Goal: Task Accomplishment & Management: Manage account settings

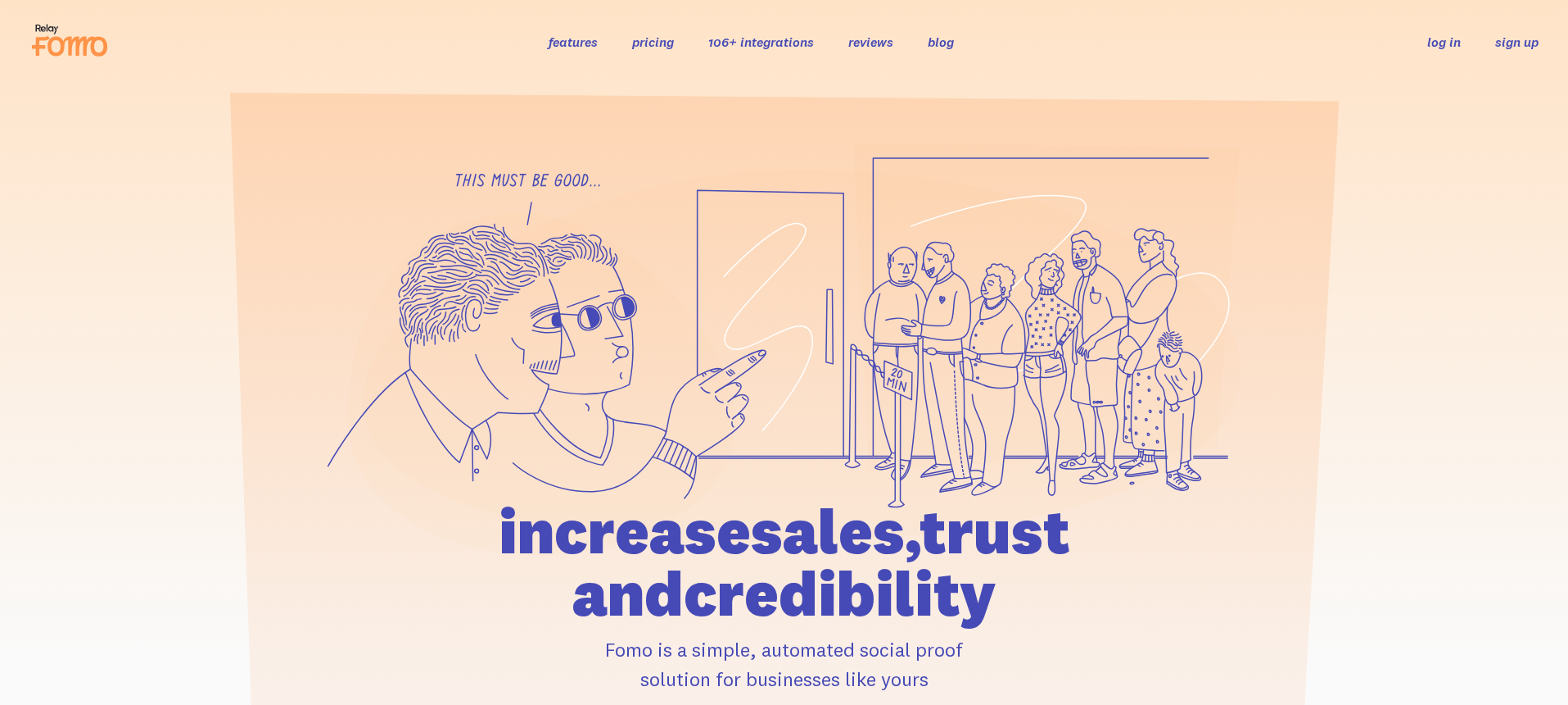
click at [1528, 36] on link "sign up" at bounding box center [1517, 42] width 44 height 17
click at [1432, 45] on link "log in" at bounding box center [1444, 42] width 34 height 16
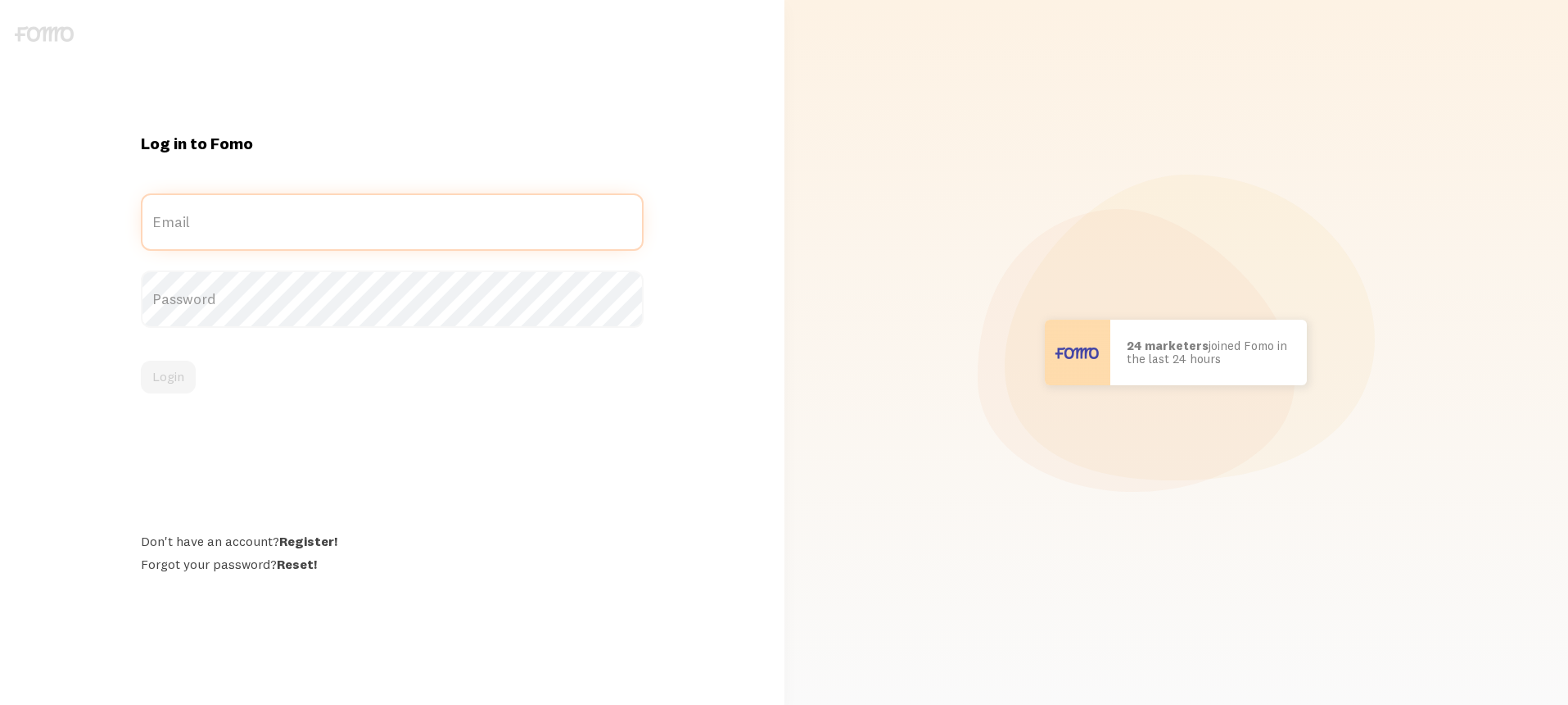
type input "[EMAIL_ADDRESS][DOMAIN_NAME]"
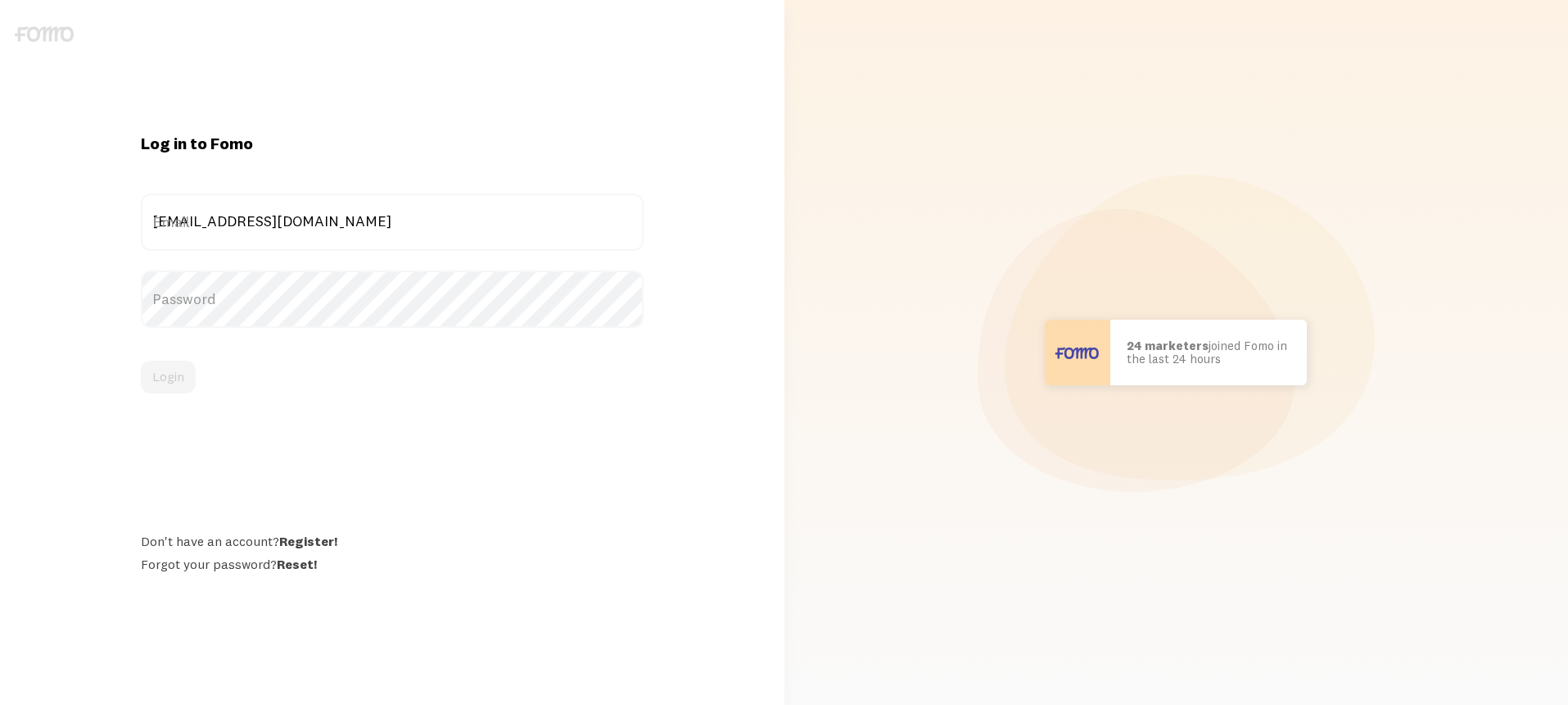
click at [214, 319] on div "Password" at bounding box center [392, 299] width 503 height 57
click at [166, 381] on button "Login" at bounding box center [168, 377] width 55 height 33
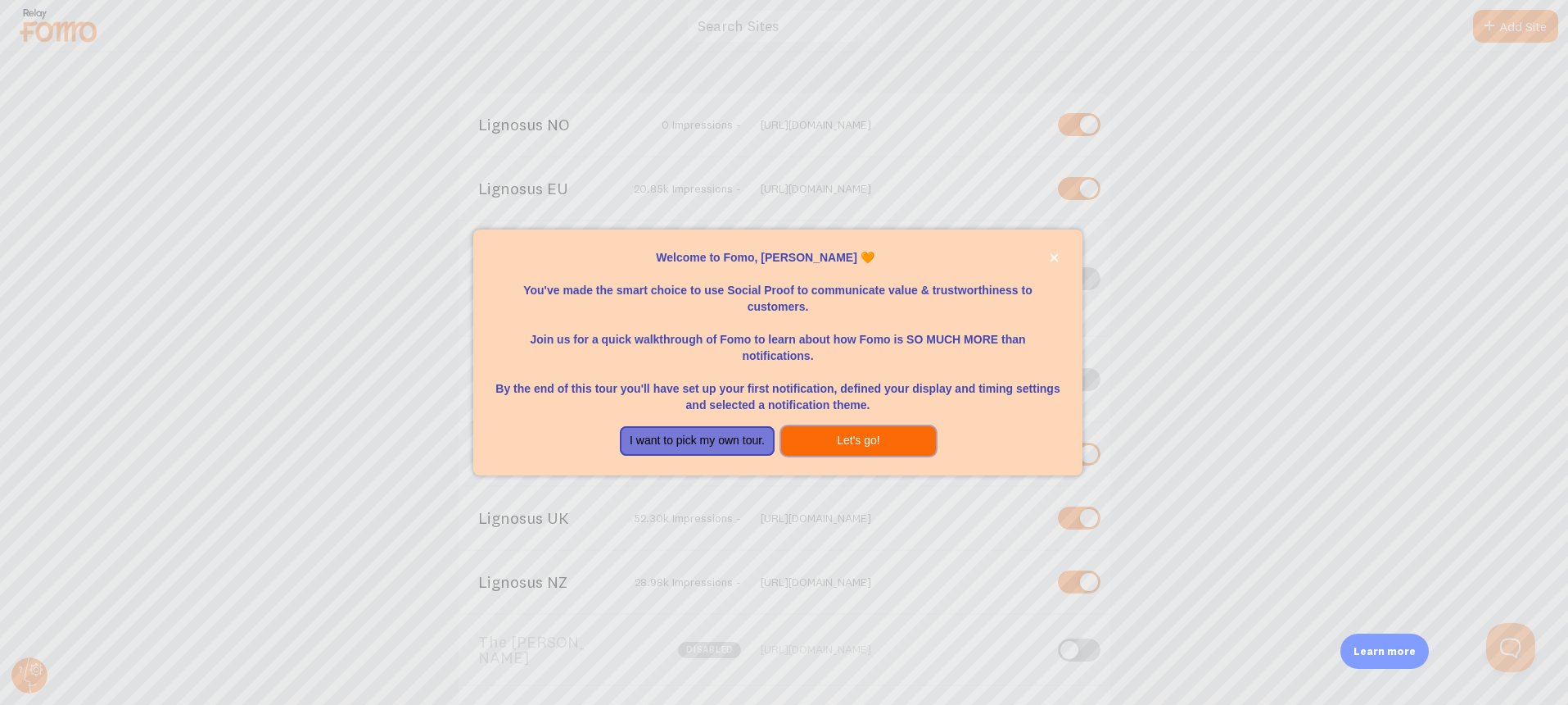
click at [841, 437] on button "Let's go!" at bounding box center [859, 441] width 155 height 29
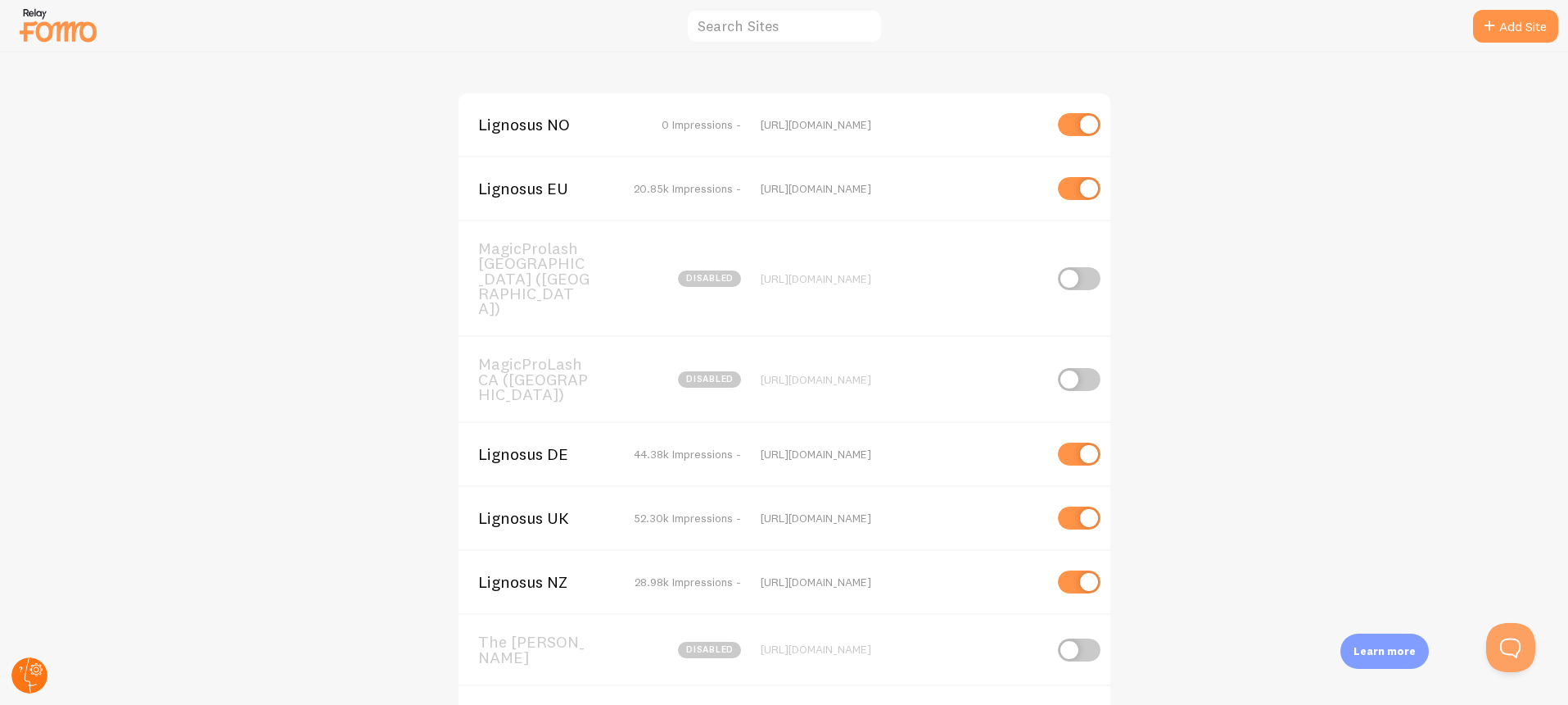
click at [28, 683] on circle at bounding box center [29, 675] width 36 height 36
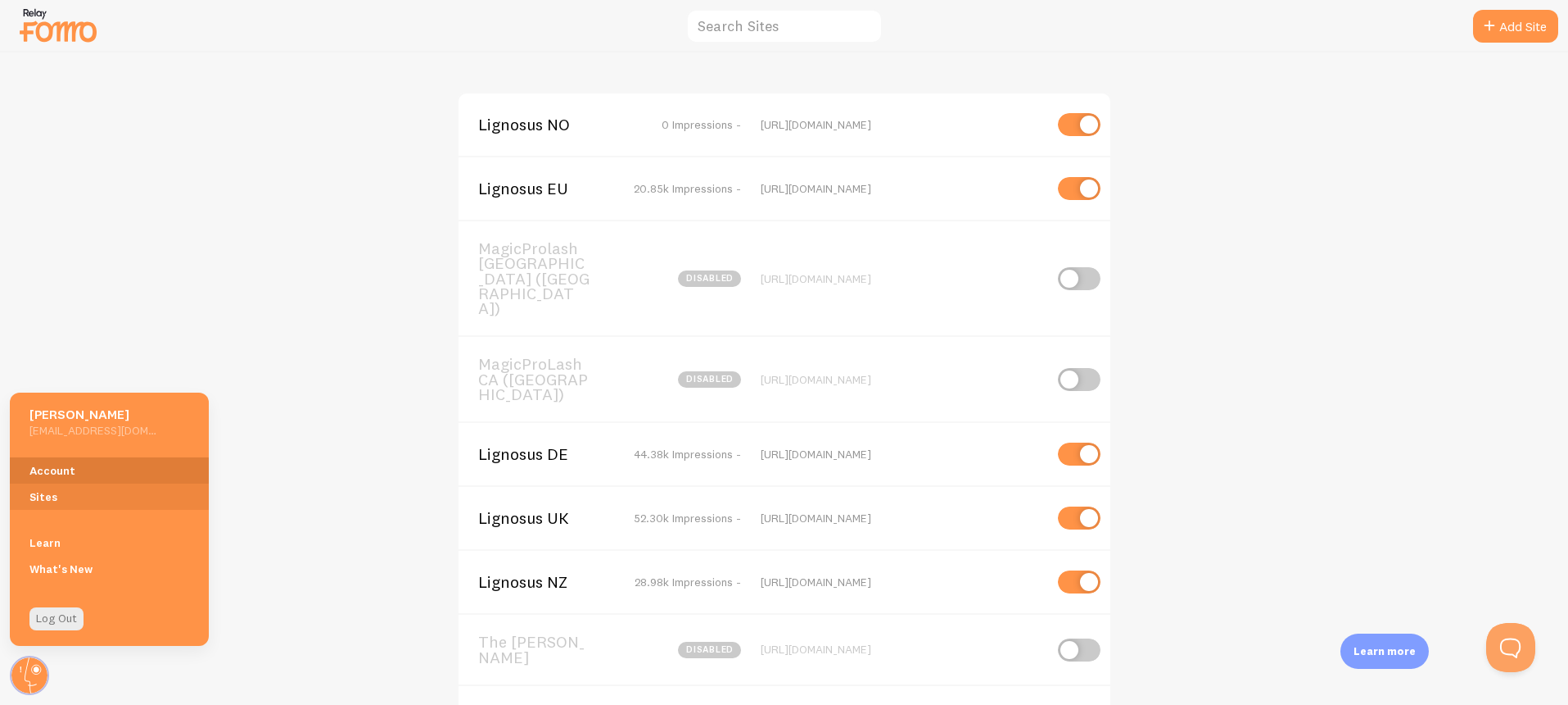
click at [101, 473] on link "Account" at bounding box center [109, 470] width 199 height 26
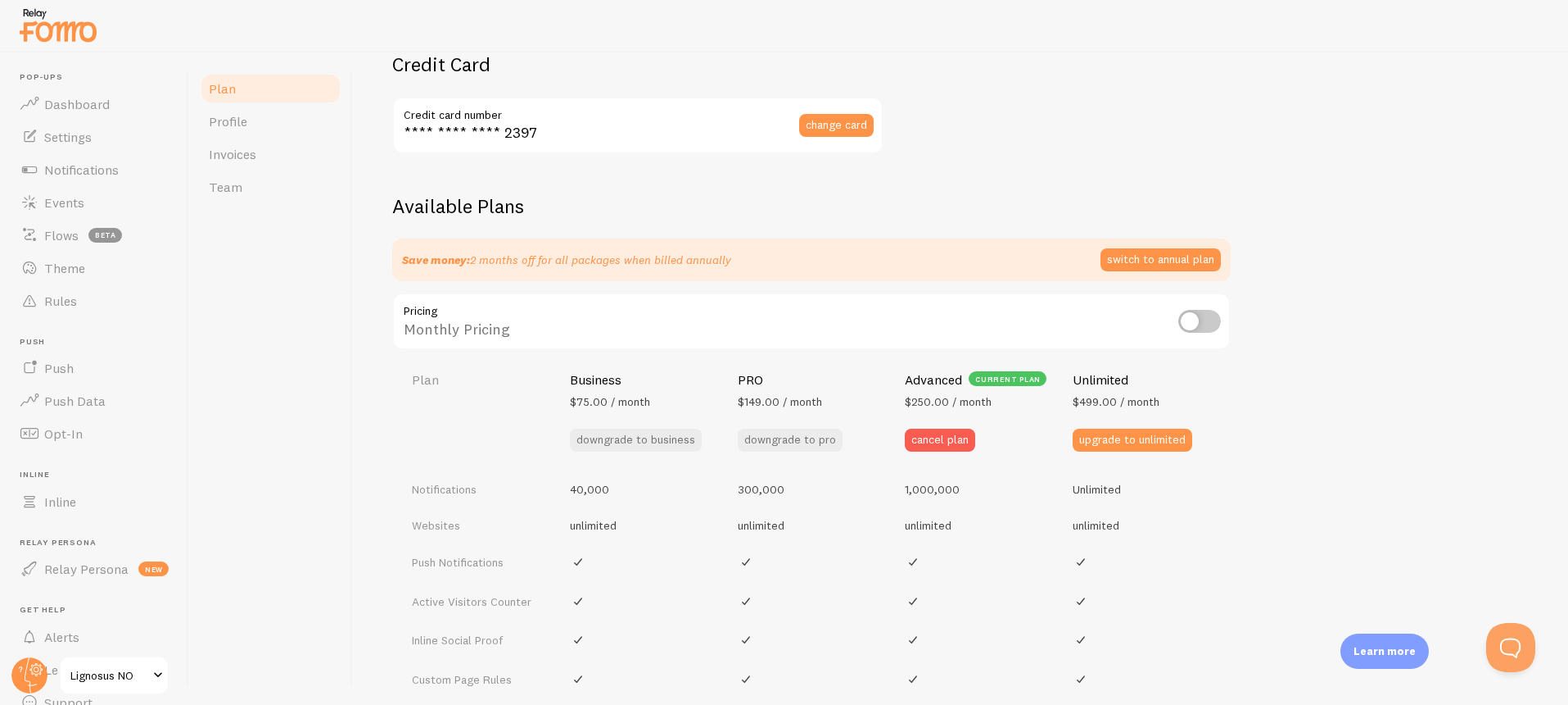
scroll to position [430, 0]
